Goal: Navigation & Orientation: Find specific page/section

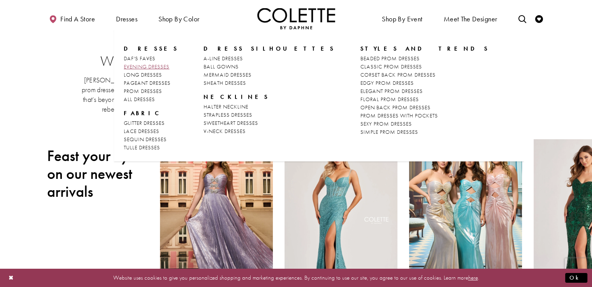
click at [154, 69] on span "EVENING DRESSES" at bounding box center [147, 66] width 46 height 7
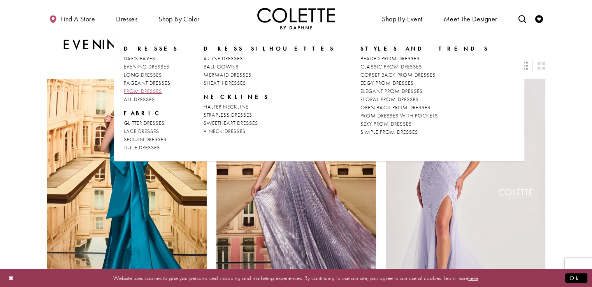
click at [139, 92] on span "PROM DRESSES" at bounding box center [143, 91] width 38 height 7
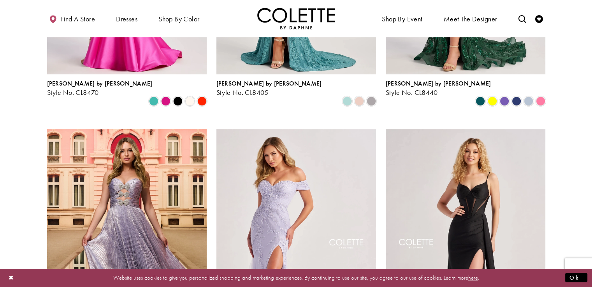
scroll to position [350, 0]
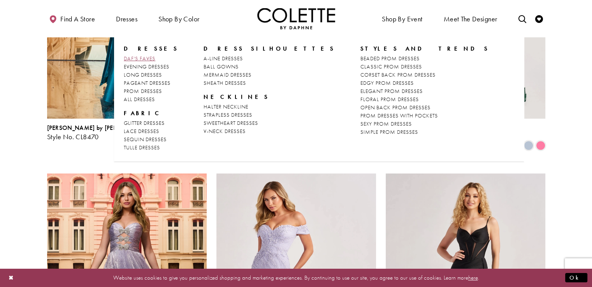
click at [130, 61] on span "DAF'S FAVES" at bounding box center [140, 58] width 32 height 7
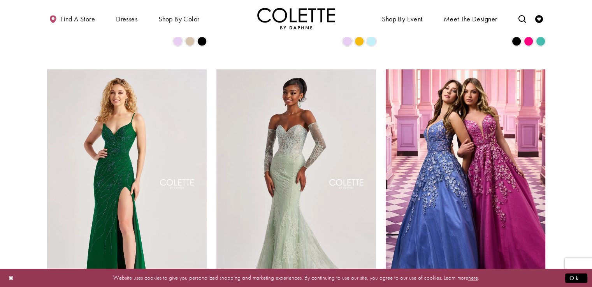
scroll to position [350, 0]
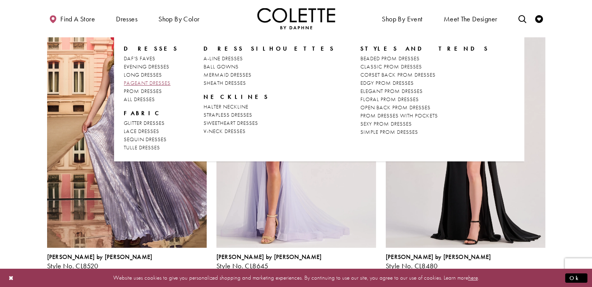
click at [150, 83] on span "PAGEANT DRESSES" at bounding box center [147, 82] width 47 height 7
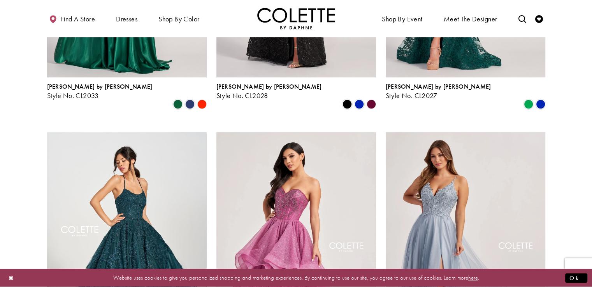
scroll to position [389, 0]
